Goal: Ask a question

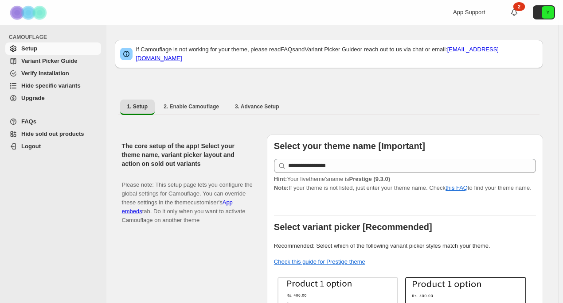
click at [471, 5] on div "App Support 2 Y" at bounding box center [505, 12] width 105 height 25
click at [474, 13] on span "App Support" at bounding box center [469, 12] width 32 height 7
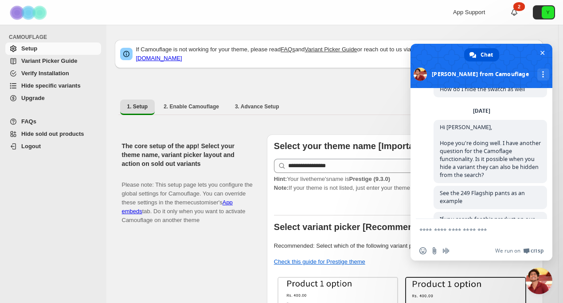
scroll to position [253, 0]
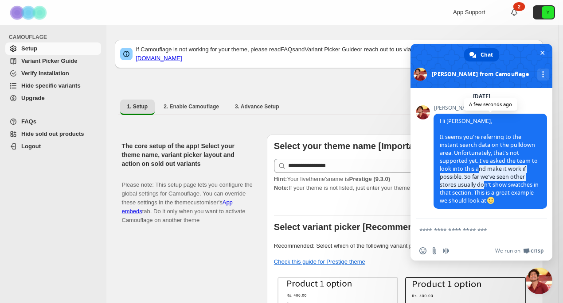
drag, startPoint x: 479, startPoint y: 170, endPoint x: 503, endPoint y: 183, distance: 27.2
click at [485, 186] on span "Hi [PERSON_NAME], It seems you're referring to the instant search data on the p…" at bounding box center [488, 160] width 99 height 87
click at [505, 183] on span "Hi [PERSON_NAME], It seems you're referring to the instant search data on the p…" at bounding box center [488, 160] width 99 height 87
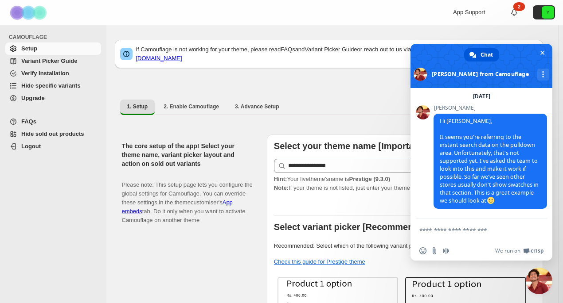
click at [482, 231] on textarea "Compose your message..." at bounding box center [471, 231] width 105 height 8
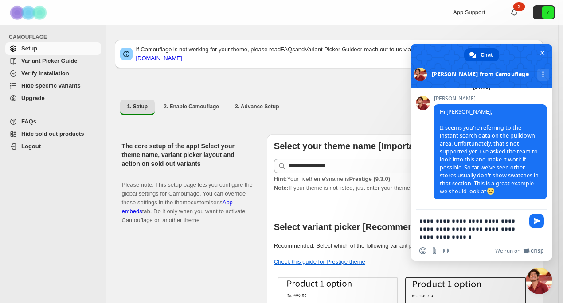
type textarea "**********"
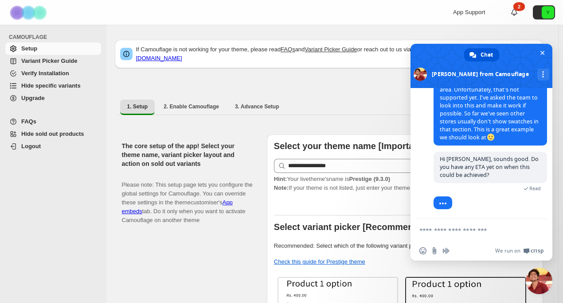
scroll to position [317, 0]
